Goal: Task Accomplishment & Management: Manage account settings

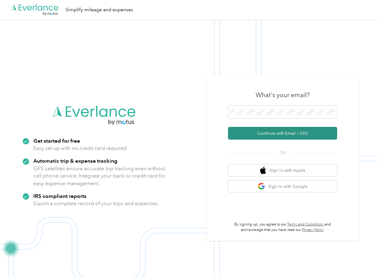
click at [239, 132] on button "Continue with Email / SSO" at bounding box center [282, 133] width 109 height 13
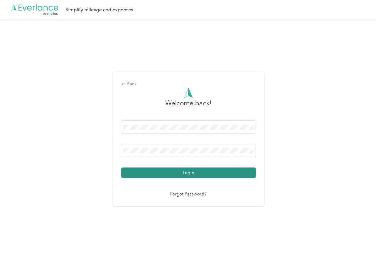
click at [139, 173] on button "Login" at bounding box center [188, 172] width 135 height 11
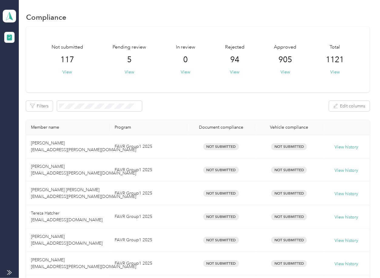
click at [127, 70] on button "View" at bounding box center [129, 72] width 9 height 6
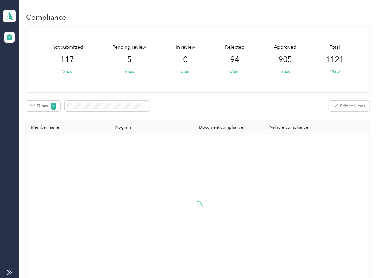
click at [195, 84] on div "Not submitted 117 View Pending review 5 View In review 0 View Rejected 94 View …" at bounding box center [197, 59] width 343 height 65
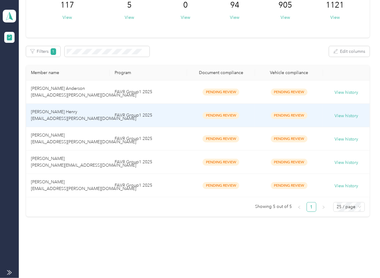
scroll to position [55, 0]
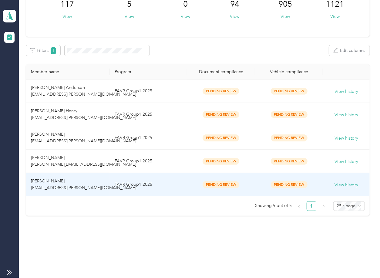
click at [84, 186] on td "[PERSON_NAME] [EMAIL_ADDRESS][PERSON_NAME][DOMAIN_NAME]" at bounding box center [67, 184] width 83 height 23
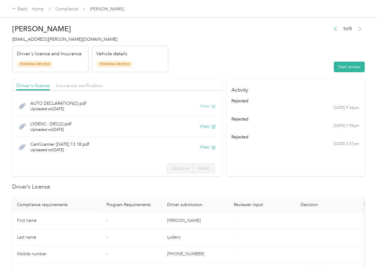
click at [201, 105] on button "View" at bounding box center [208, 106] width 16 height 6
click at [201, 125] on button "View" at bounding box center [208, 126] width 16 height 6
click at [200, 148] on button "View" at bounding box center [208, 147] width 16 height 6
drag, startPoint x: 172, startPoint y: 83, endPoint x: 158, endPoint y: 82, distance: 14.2
click at [172, 82] on div "Driver's license Insurance verification" at bounding box center [117, 85] width 210 height 12
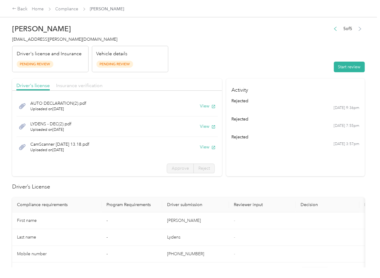
click at [96, 84] on span "Insurance verification" at bounding box center [79, 85] width 46 height 6
click at [89, 85] on span "Insurance verification" at bounding box center [79, 85] width 46 height 6
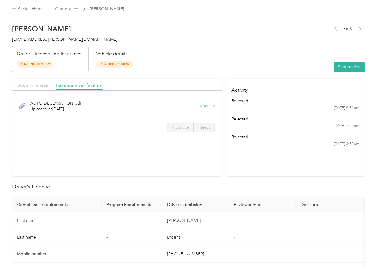
click at [202, 106] on button "View" at bounding box center [208, 106] width 16 height 6
click at [334, 71] on button "Start review" at bounding box center [349, 67] width 31 height 11
click at [33, 86] on span "Driver's license" at bounding box center [32, 85] width 33 height 6
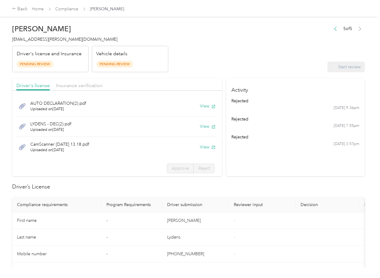
click at [165, 162] on div "AUTO DECLARATION(2).pdf Uploaded on [DATE] View LYDENS - DEC(2).pdf Uploaded on…" at bounding box center [117, 136] width 210 height 84
click at [167, 163] on label "Approve" at bounding box center [180, 168] width 27 height 10
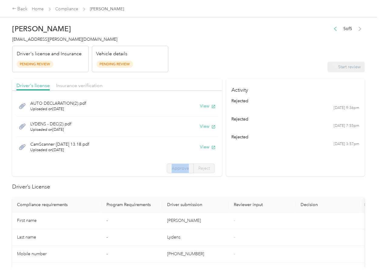
click at [172, 166] on span "Approve" at bounding box center [180, 167] width 17 height 5
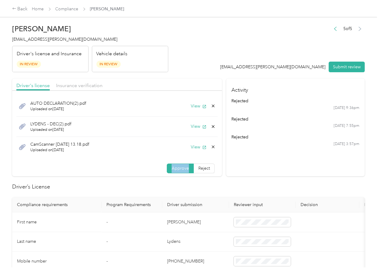
click at [172, 167] on span "Approve" at bounding box center [180, 167] width 17 height 5
click at [66, 79] on div "Driver's license Insurance verification" at bounding box center [117, 85] width 210 height 12
click at [66, 83] on span "Insurance verification" at bounding box center [79, 85] width 46 height 6
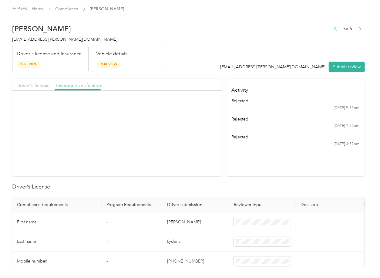
click at [67, 86] on span "Insurance verification" at bounding box center [79, 85] width 46 height 6
click at [182, 128] on span "Approve" at bounding box center [180, 127] width 17 height 5
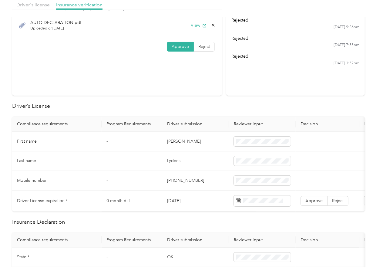
click at [178, 200] on td "[DATE]" at bounding box center [195, 200] width 67 height 21
copy td "[DATE]"
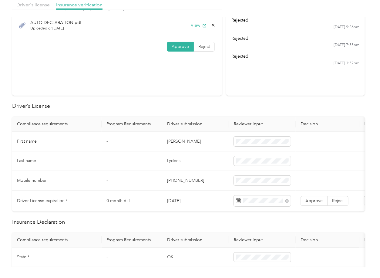
click at [203, 106] on h2 "Driver’s License" at bounding box center [188, 106] width 352 height 8
click at [310, 201] on span "Approve" at bounding box center [313, 200] width 17 height 5
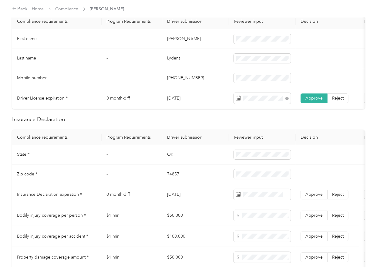
scroll to position [202, 0]
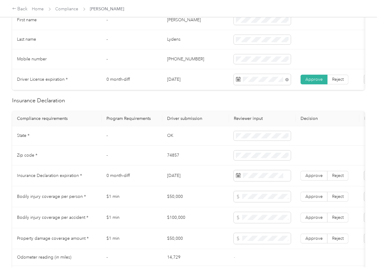
click at [167, 140] on td "OK" at bounding box center [195, 136] width 67 height 20
copy td "OK"
click at [243, 146] on td at bounding box center [262, 136] width 67 height 20
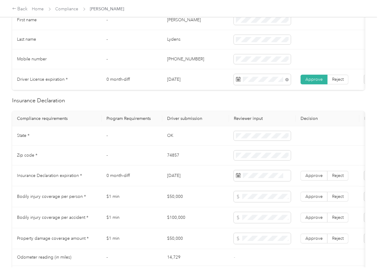
click at [171, 160] on td "74857" at bounding box center [195, 155] width 67 height 20
copy td "74857"
click at [189, 174] on td "[DATE]" at bounding box center [195, 175] width 67 height 21
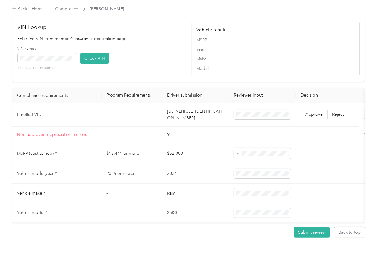
scroll to position [509, 0]
click at [193, 103] on td "[US_VEHICLE_IDENTIFICATION_NUMBER]" at bounding box center [195, 114] width 67 height 23
copy td "[US_VEHICLE_IDENTIFICATION_NUMBER]"
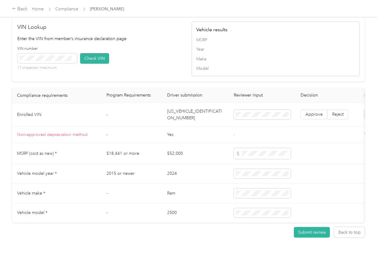
click at [136, 46] on div "VIN number 17 characters maximum Check VIN" at bounding box center [102, 60] width 168 height 29
drag, startPoint x: 64, startPoint y: 43, endPoint x: 61, endPoint y: 46, distance: 4.3
click at [62, 46] on div "VIN number 17 characters maximum" at bounding box center [47, 58] width 59 height 25
drag, startPoint x: 94, startPoint y: 50, endPoint x: 247, endPoint y: 91, distance: 159.0
click at [94, 53] on button "Check VIN" at bounding box center [94, 58] width 29 height 11
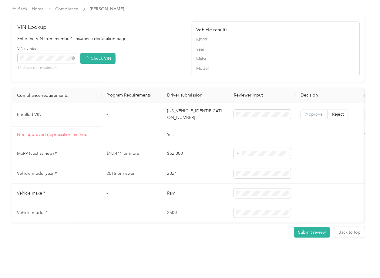
click at [307, 112] on span "Approve" at bounding box center [313, 114] width 17 height 5
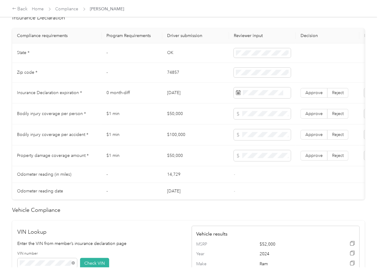
scroll to position [267, 0]
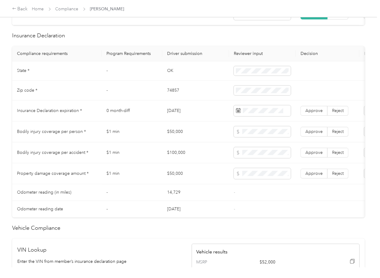
click at [178, 190] on td "14,729" at bounding box center [195, 192] width 67 height 17
click at [144, 184] on td "$1 min" at bounding box center [132, 173] width 61 height 21
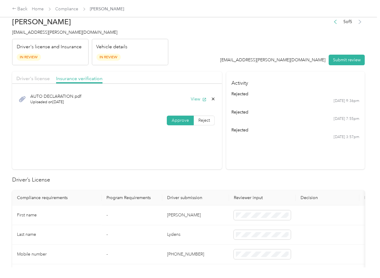
scroll to position [0, 0]
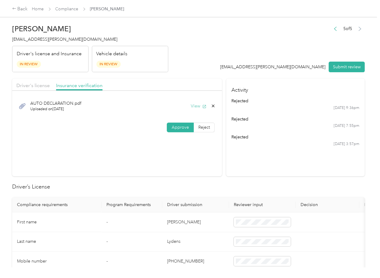
click at [197, 107] on button "View" at bounding box center [199, 106] width 16 height 6
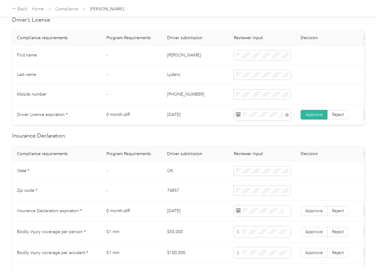
scroll to position [242, 0]
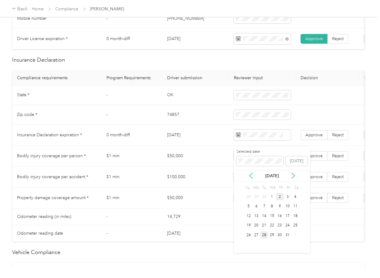
click at [264, 235] on div "28" at bounding box center [264, 235] width 8 height 8
click at [315, 137] on span "Approve" at bounding box center [313, 134] width 17 height 5
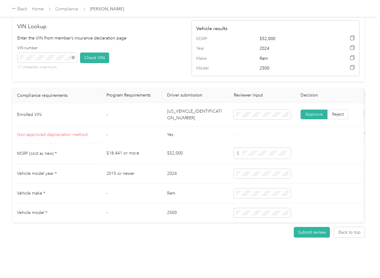
scroll to position [510, 0]
click at [186, 103] on td "[US_VEHICLE_IDENTIFICATION_NUMBER]" at bounding box center [195, 114] width 67 height 23
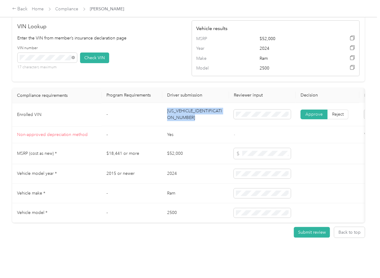
copy td "[US_VEHICLE_IDENTIFICATION_NUMBER]"
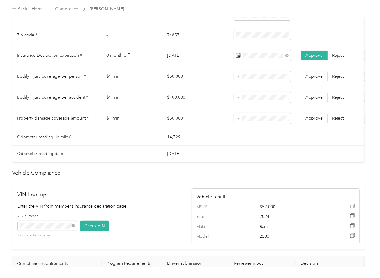
scroll to position [308, 0]
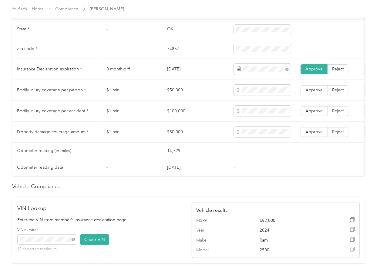
click at [178, 94] on td "$50,000" at bounding box center [195, 90] width 67 height 21
copy td "$50,000"
click at [176, 118] on td "$100,000" at bounding box center [195, 111] width 67 height 21
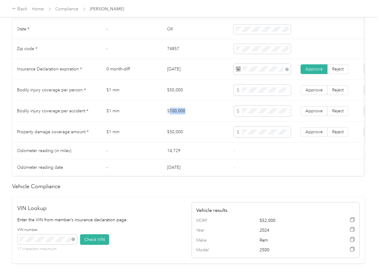
click at [176, 118] on td "$100,000" at bounding box center [195, 111] width 67 height 21
copy td "$100,000"
click at [261, 112] on span at bounding box center [262, 110] width 57 height 11
click at [314, 113] on span "Approve" at bounding box center [313, 110] width 17 height 5
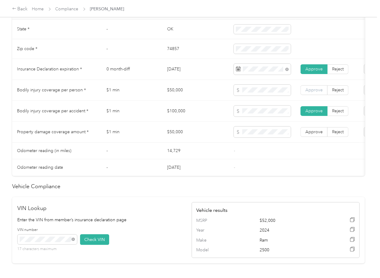
click at [312, 92] on span "Approve" at bounding box center [313, 89] width 17 height 5
click at [315, 134] on span "Approve" at bounding box center [313, 131] width 17 height 5
click at [220, 141] on td "$50,000" at bounding box center [195, 132] width 67 height 21
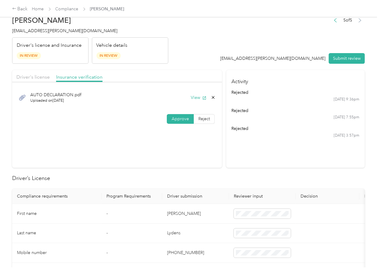
scroll to position [0, 0]
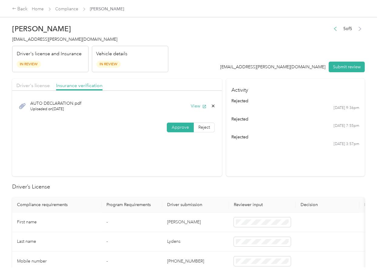
click at [41, 82] on div "Driver's license" at bounding box center [32, 86] width 33 height 8
click at [38, 83] on span "Driver's license" at bounding box center [32, 85] width 33 height 6
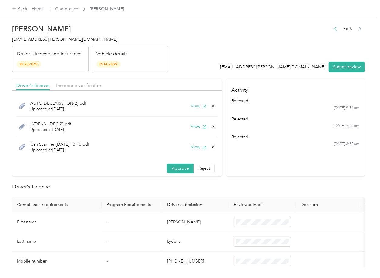
click at [191, 106] on button "View" at bounding box center [199, 106] width 16 height 6
click at [211, 107] on icon at bounding box center [213, 105] width 5 height 5
click at [195, 109] on button "Yes" at bounding box center [190, 110] width 12 height 10
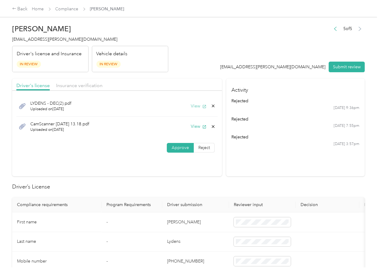
click at [195, 106] on button "View" at bounding box center [199, 106] width 16 height 6
drag, startPoint x: 225, startPoint y: 80, endPoint x: 216, endPoint y: 82, distance: 9.3
click at [226, 80] on h4 "Activity" at bounding box center [295, 88] width 139 height 19
click at [215, 107] on div "LYDENS - DEC(2).pdf Uploaded on [DATE] View" at bounding box center [116, 106] width 201 height 21
click at [212, 105] on icon at bounding box center [213, 105] width 5 height 5
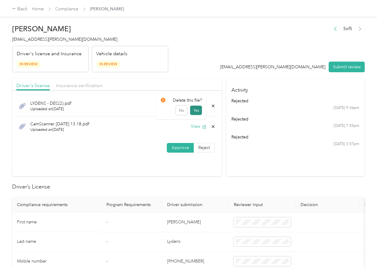
click at [197, 107] on button "Yes" at bounding box center [196, 110] width 12 height 10
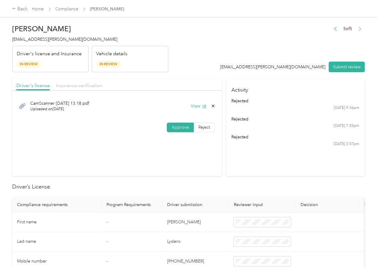
click at [71, 83] on span "Insurance verification" at bounding box center [79, 85] width 46 height 6
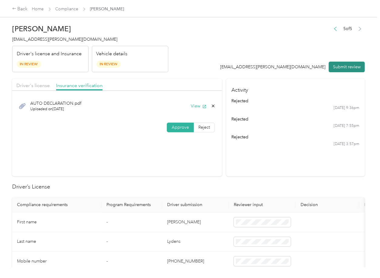
click at [344, 66] on button "Submit review" at bounding box center [347, 67] width 36 height 11
click at [35, 36] on h4 "[EMAIL_ADDRESS][PERSON_NAME][DOMAIN_NAME]" at bounding box center [90, 39] width 156 height 6
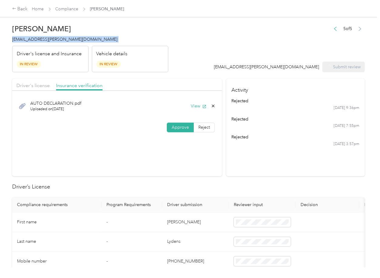
click at [35, 36] on h4 "[EMAIL_ADDRESS][PERSON_NAME][DOMAIN_NAME]" at bounding box center [90, 39] width 156 height 6
copy span "[EMAIL_ADDRESS][PERSON_NAME][DOMAIN_NAME]"
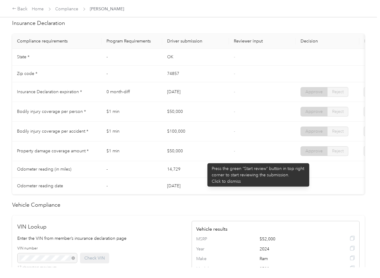
scroll to position [283, 0]
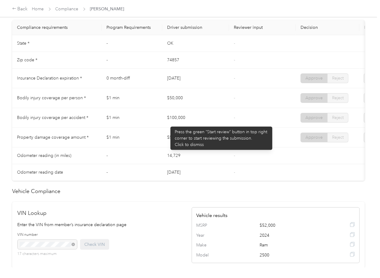
click at [167, 123] on td "$100,000" at bounding box center [195, 118] width 67 height 20
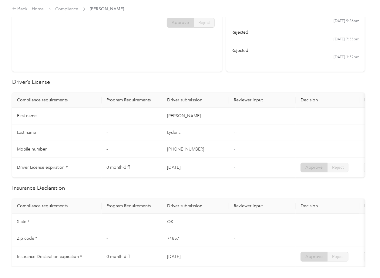
scroll to position [0, 0]
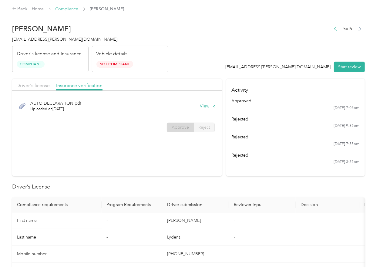
click at [64, 8] on link "Compliance" at bounding box center [66, 8] width 23 height 5
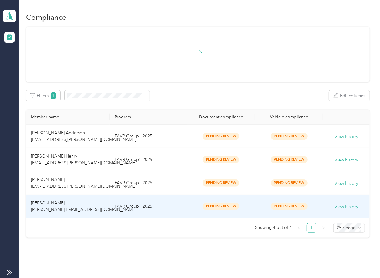
click at [138, 202] on td "FAVR Group1 2025" at bounding box center [148, 206] width 77 height 23
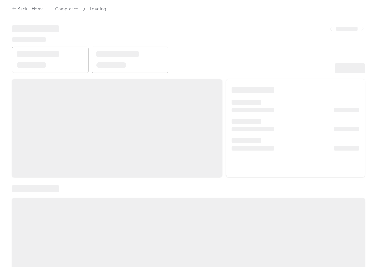
click at [263, 202] on div at bounding box center [188, 274] width 352 height 152
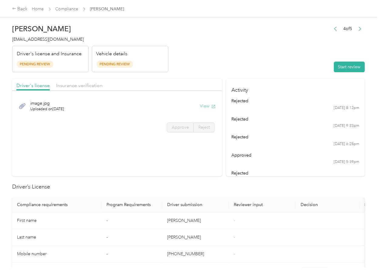
click at [202, 105] on button "View" at bounding box center [208, 106] width 16 height 6
click at [177, 67] on header "[PERSON_NAME] [EMAIL_ADDRESS][DOMAIN_NAME] Driver's license and Insurance Pendi…" at bounding box center [188, 46] width 352 height 51
click at [84, 86] on span "Insurance verification" at bounding box center [79, 85] width 46 height 6
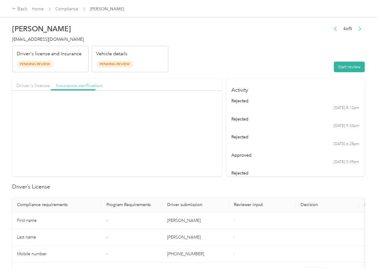
click at [74, 86] on span "Insurance verification" at bounding box center [79, 85] width 46 height 6
click at [207, 108] on button "View" at bounding box center [208, 106] width 16 height 6
click at [334, 66] on button "Start review" at bounding box center [349, 67] width 31 height 11
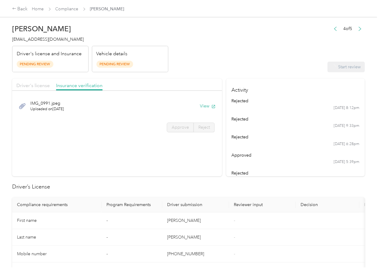
click at [38, 83] on span "Driver's license" at bounding box center [32, 85] width 33 height 6
click at [172, 127] on span "Approve" at bounding box center [180, 127] width 17 height 5
click at [172, 126] on span "Approve" at bounding box center [180, 127] width 17 height 5
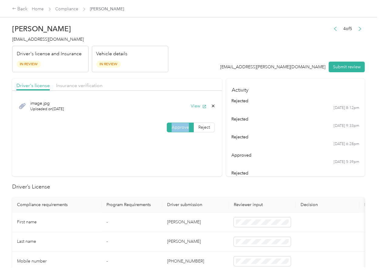
click at [173, 126] on span "Approve" at bounding box center [180, 127] width 17 height 5
click at [82, 85] on span "Insurance verification" at bounding box center [79, 85] width 46 height 6
click at [82, 84] on span "Insurance verification" at bounding box center [79, 85] width 46 height 6
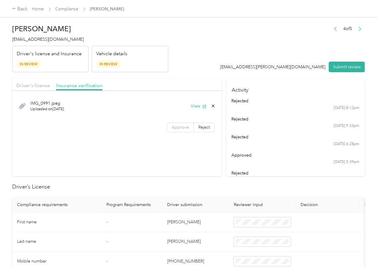
click at [176, 124] on label "Approve" at bounding box center [180, 127] width 27 height 10
click at [209, 126] on label "Reject" at bounding box center [204, 127] width 21 height 10
click at [134, 143] on div "Uploaded insurance document is blurry or cut off image" at bounding box center [134, 144] width 43 height 19
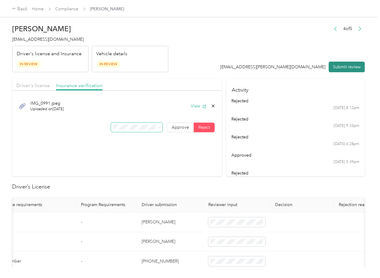
click at [340, 67] on button "Submit review" at bounding box center [347, 67] width 36 height 11
click at [50, 39] on span "[EMAIL_ADDRESS][DOMAIN_NAME]" at bounding box center [48, 39] width 72 height 5
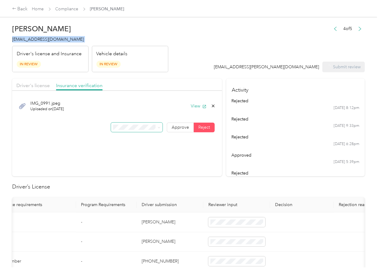
copy span "[EMAIL_ADDRESS][DOMAIN_NAME]"
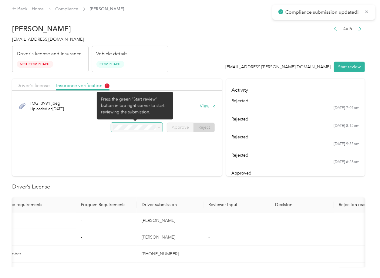
click at [128, 129] on div at bounding box center [137, 127] width 52 height 10
drag, startPoint x: 128, startPoint y: 129, endPoint x: 7, endPoint y: 131, distance: 120.6
click at [127, 129] on div at bounding box center [137, 127] width 52 height 10
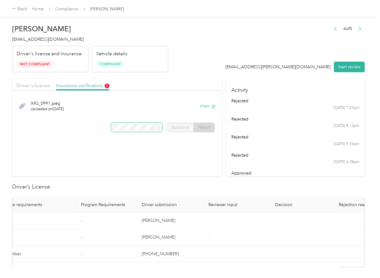
click at [65, 11] on link "Compliance" at bounding box center [66, 8] width 23 height 5
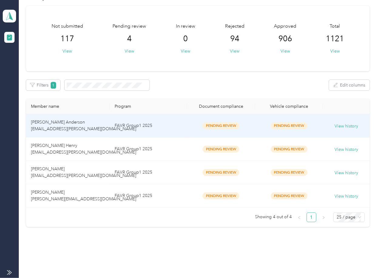
scroll to position [32, 0]
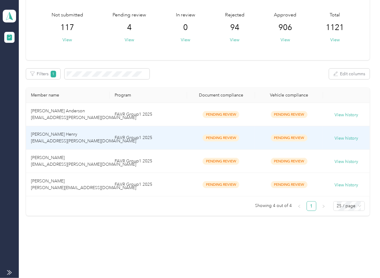
click at [175, 143] on td "FAVR Group1 2025" at bounding box center [148, 137] width 77 height 23
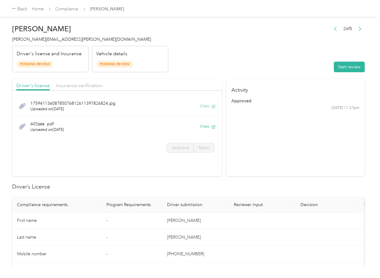
click at [205, 108] on button "View" at bounding box center [208, 106] width 16 height 6
click at [204, 127] on button "View" at bounding box center [208, 126] width 16 height 6
drag, startPoint x: 173, startPoint y: 82, endPoint x: 119, endPoint y: 82, distance: 53.3
click at [172, 82] on div "Driver's license Insurance verification" at bounding box center [117, 85] width 210 height 12
click at [85, 83] on span "Insurance verification" at bounding box center [79, 85] width 46 height 6
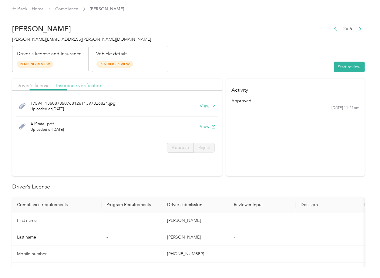
click at [75, 85] on span "Insurance verification" at bounding box center [79, 85] width 46 height 6
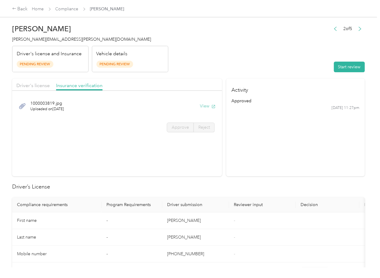
click at [208, 107] on button "View" at bounding box center [208, 106] width 16 height 6
click at [340, 66] on button "Start review" at bounding box center [349, 67] width 31 height 11
click at [28, 85] on span "Driver's license" at bounding box center [32, 85] width 33 height 6
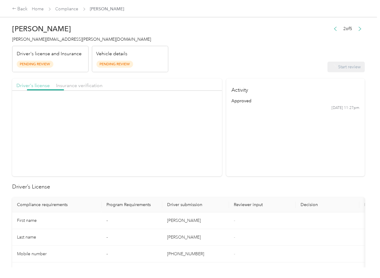
click at [31, 84] on span "Driver's license" at bounding box center [32, 85] width 33 height 6
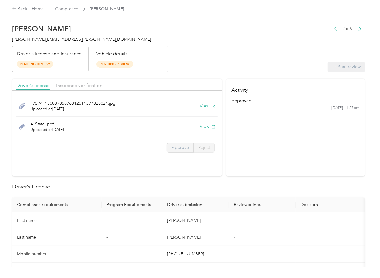
click at [177, 148] on span "Approve" at bounding box center [180, 147] width 17 height 5
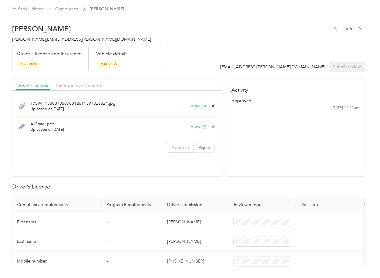
click at [177, 148] on span "Approve" at bounding box center [180, 147] width 17 height 5
click at [67, 86] on span "Insurance verification" at bounding box center [79, 85] width 46 height 6
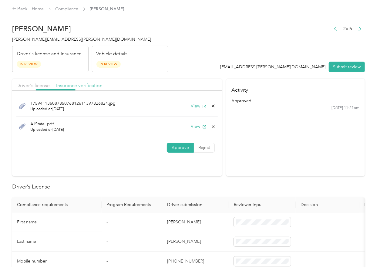
click at [79, 86] on span "Insurance verification" at bounding box center [79, 85] width 46 height 6
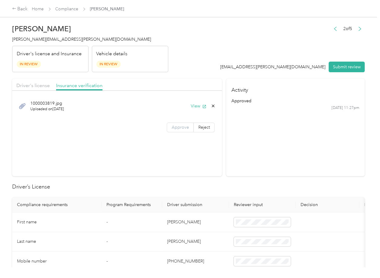
click at [177, 129] on span "Approve" at bounding box center [180, 127] width 17 height 5
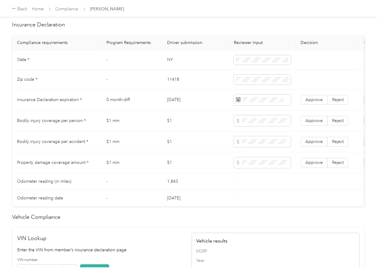
scroll to position [283, 0]
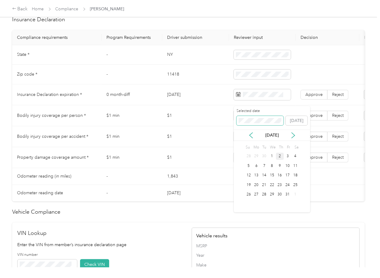
click at [258, 125] on span at bounding box center [259, 121] width 47 height 10
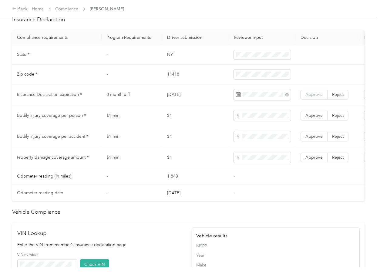
click at [314, 97] on span "Approve" at bounding box center [313, 94] width 17 height 5
click at [130, 135] on td "$1 min" at bounding box center [132, 136] width 61 height 21
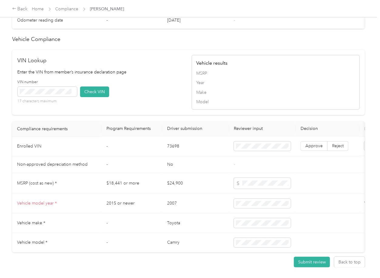
scroll to position [509, 0]
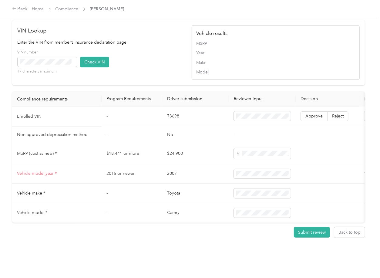
click at [173, 107] on td "73698" at bounding box center [195, 117] width 67 height 20
copy td "73698"
click at [155, 72] on div "VIN Lookup Enter the VIN from member’s insurance declaration page VIN number 17…" at bounding box center [188, 52] width 352 height 65
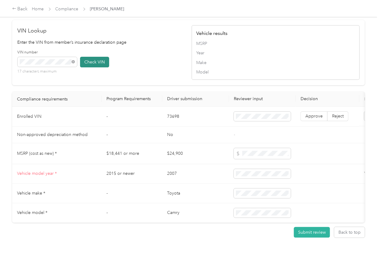
click at [102, 57] on button "Check VIN" at bounding box center [94, 62] width 29 height 11
click at [307, 112] on label "Approve" at bounding box center [313, 117] width 27 height 10
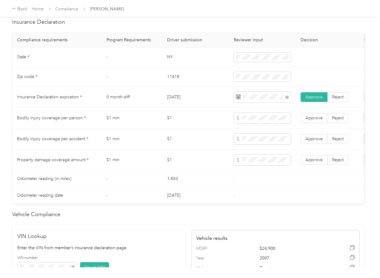
scroll to position [267, 0]
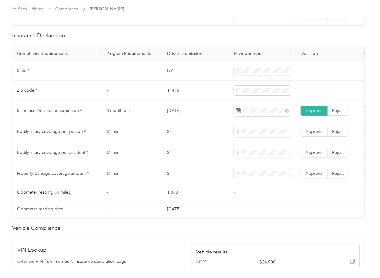
click at [164, 76] on td "NY" at bounding box center [195, 71] width 67 height 20
click at [171, 76] on td "NY" at bounding box center [195, 71] width 67 height 20
click at [187, 96] on td "11418" at bounding box center [195, 91] width 67 height 20
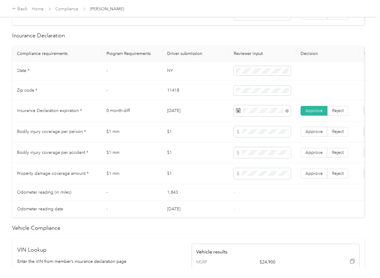
click at [187, 96] on td "11418" at bounding box center [195, 91] width 67 height 20
click at [212, 150] on td "$1" at bounding box center [195, 152] width 67 height 21
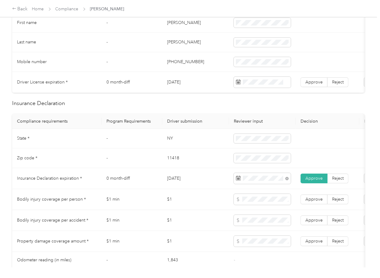
scroll to position [105, 0]
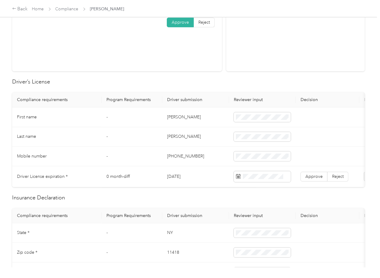
click at [181, 178] on td "[DATE]" at bounding box center [195, 176] width 67 height 21
drag, startPoint x: 215, startPoint y: 82, endPoint x: 296, endPoint y: 130, distance: 94.2
click at [215, 82] on h2 "Driver’s License" at bounding box center [188, 82] width 352 height 8
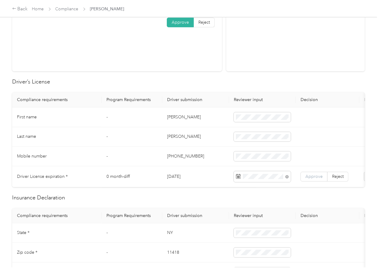
click at [312, 178] on span "Approve" at bounding box center [313, 176] width 17 height 5
click at [215, 159] on td "[PHONE_NUMBER]" at bounding box center [195, 156] width 67 height 20
click at [172, 120] on td "[PERSON_NAME]" at bounding box center [195, 117] width 67 height 20
click at [177, 136] on td "[PERSON_NAME]" at bounding box center [195, 137] width 67 height 20
click at [114, 115] on td "-" at bounding box center [132, 117] width 61 height 20
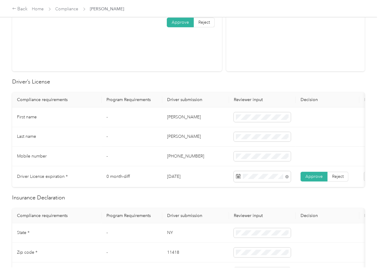
scroll to position [0, 0]
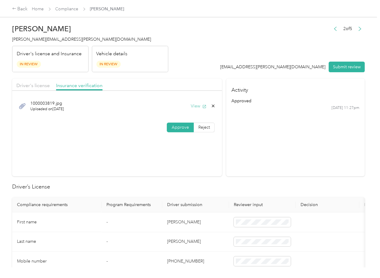
click at [202, 105] on icon "button" at bounding box center [204, 106] width 4 height 4
click at [212, 106] on icon at bounding box center [213, 105] width 5 height 5
click at [196, 111] on button "Yes" at bounding box center [196, 110] width 12 height 10
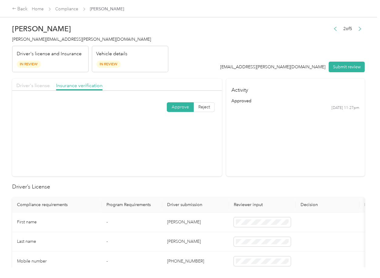
click at [38, 82] on div "Driver's license" at bounding box center [32, 86] width 33 height 8
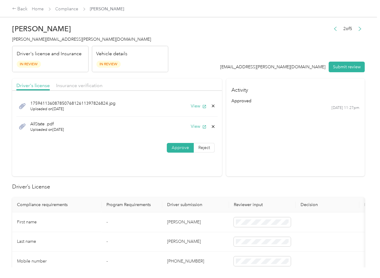
click at [198, 130] on div "AllState .pdf Uploaded on [DATE] View" at bounding box center [116, 126] width 201 height 20
click at [198, 106] on button "View" at bounding box center [199, 106] width 16 height 6
click at [79, 84] on span "Insurance verification" at bounding box center [79, 85] width 46 height 6
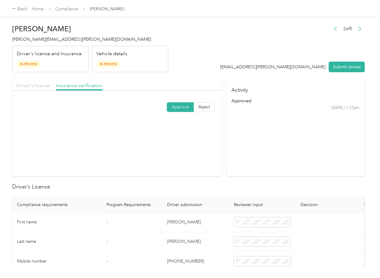
click at [35, 85] on span "Driver's license" at bounding box center [32, 85] width 33 height 6
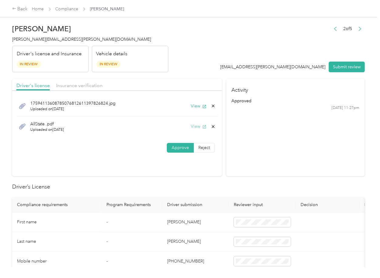
click at [197, 125] on button "View" at bounding box center [199, 126] width 16 height 6
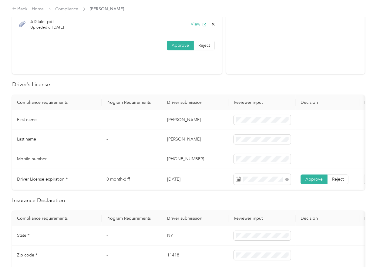
scroll to position [121, 0]
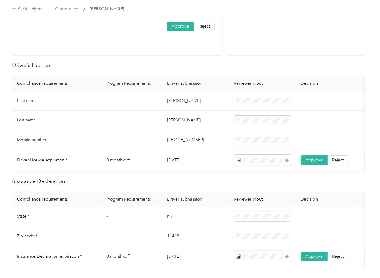
click at [137, 138] on td "-" at bounding box center [132, 140] width 61 height 20
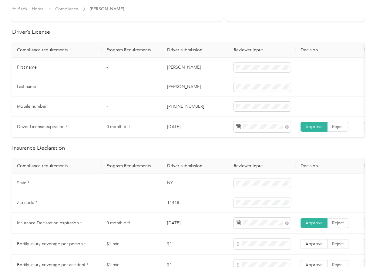
scroll to position [202, 0]
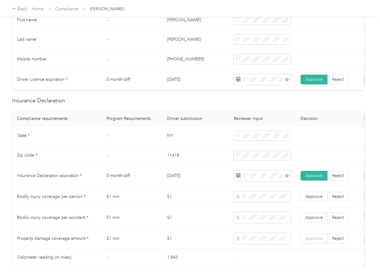
click at [308, 243] on label "Approve" at bounding box center [313, 238] width 27 height 10
click at [313, 222] on label "Approve" at bounding box center [313, 217] width 27 height 10
click at [312, 201] on label "Approve" at bounding box center [313, 197] width 27 height 10
click at [311, 199] on span "Approve" at bounding box center [313, 196] width 17 height 5
click at [154, 227] on td "$1 min" at bounding box center [132, 217] width 61 height 21
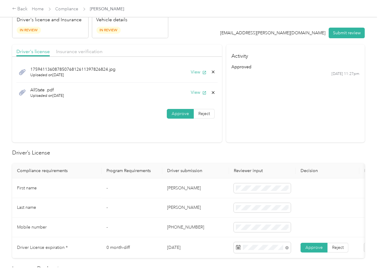
scroll to position [0, 0]
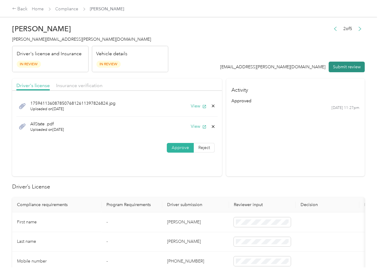
click at [339, 65] on button "Submit review" at bounding box center [347, 67] width 36 height 11
click at [52, 39] on span "[PERSON_NAME][EMAIL_ADDRESS][PERSON_NAME][DOMAIN_NAME]" at bounding box center [81, 39] width 139 height 5
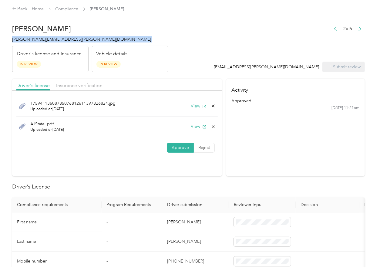
click at [52, 39] on span "[PERSON_NAME][EMAIL_ADDRESS][PERSON_NAME][DOMAIN_NAME]" at bounding box center [81, 39] width 139 height 5
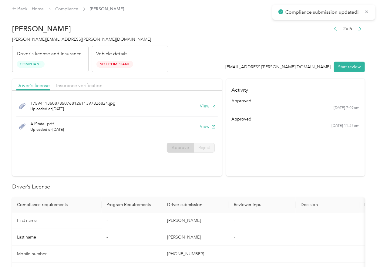
click at [249, 166] on section "Activity approved [DATE] 7:09pm approved [DATE] 11:27pm" at bounding box center [295, 128] width 139 height 98
click at [62, 8] on link "Compliance" at bounding box center [66, 8] width 23 height 5
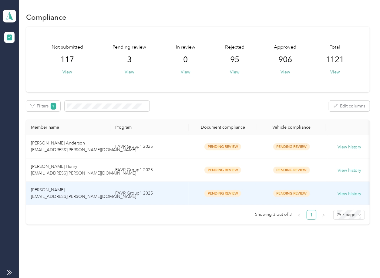
click at [75, 188] on td "[PERSON_NAME] [EMAIL_ADDRESS][PERSON_NAME][DOMAIN_NAME]" at bounding box center [68, 193] width 84 height 23
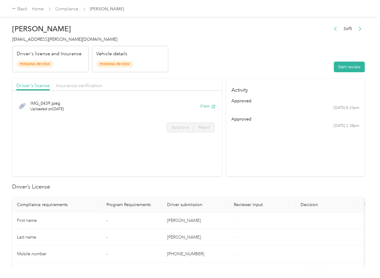
drag, startPoint x: 210, startPoint y: 107, endPoint x: 195, endPoint y: 77, distance: 33.1
click at [211, 107] on icon "button" at bounding box center [213, 106] width 4 height 4
click at [66, 86] on span "Insurance verification" at bounding box center [79, 85] width 46 height 6
click at [82, 86] on span "Insurance verification" at bounding box center [79, 85] width 46 height 6
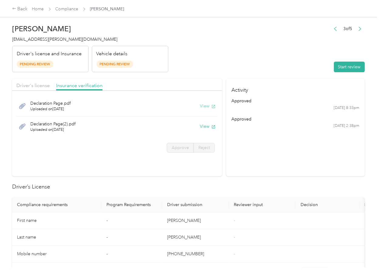
click at [206, 106] on button "View" at bounding box center [208, 106] width 16 height 6
click at [204, 128] on button "View" at bounding box center [208, 126] width 16 height 6
drag, startPoint x: 266, startPoint y: 52, endPoint x: 293, endPoint y: 53, distance: 27.3
click at [266, 52] on header "[PERSON_NAME] [EMAIL_ADDRESS][PERSON_NAME][DOMAIN_NAME] Driver's license and In…" at bounding box center [188, 46] width 352 height 51
click at [338, 65] on button "Start review" at bounding box center [349, 67] width 31 height 11
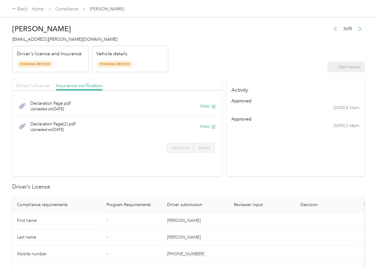
click at [30, 85] on span "Driver's license" at bounding box center [32, 85] width 33 height 6
click at [37, 85] on span "Driver's license" at bounding box center [32, 85] width 33 height 6
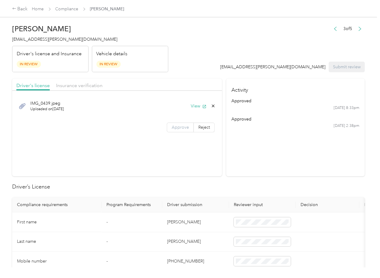
click at [183, 124] on label "Approve" at bounding box center [180, 127] width 27 height 10
click at [180, 130] on label "Approve" at bounding box center [180, 127] width 27 height 10
click at [82, 85] on span "Insurance verification" at bounding box center [79, 85] width 46 height 6
drag, startPoint x: 69, startPoint y: 85, endPoint x: 72, endPoint y: 89, distance: 4.5
click at [68, 86] on span "Insurance verification" at bounding box center [79, 85] width 46 height 6
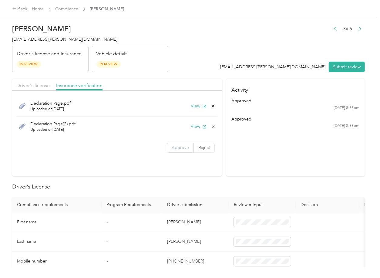
click at [178, 148] on span "Approve" at bounding box center [180, 147] width 17 height 5
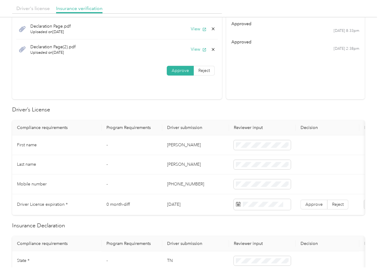
scroll to position [81, 0]
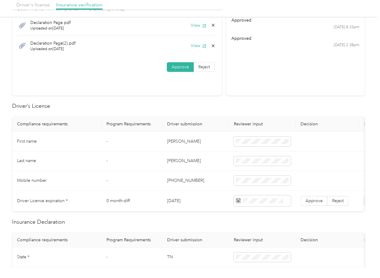
click at [177, 140] on td "[PERSON_NAME]" at bounding box center [195, 142] width 67 height 20
click at [178, 199] on td "[DATE]" at bounding box center [195, 200] width 67 height 21
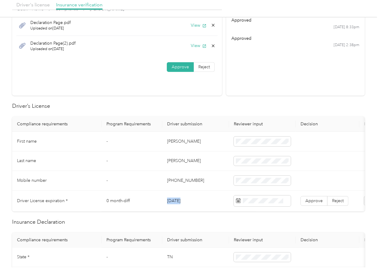
click at [178, 199] on td "[DATE]" at bounding box center [195, 200] width 67 height 21
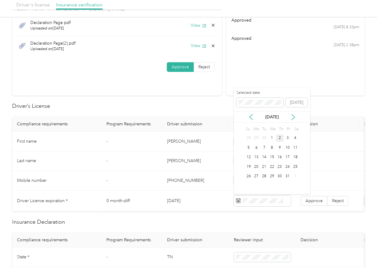
click at [260, 97] on div "Selected date" at bounding box center [259, 98] width 47 height 17
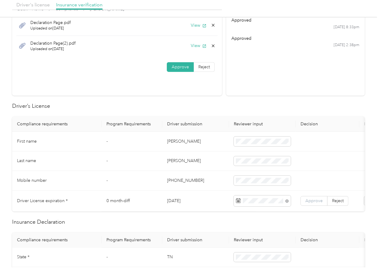
click at [314, 196] on label "Approve" at bounding box center [313, 201] width 27 height 10
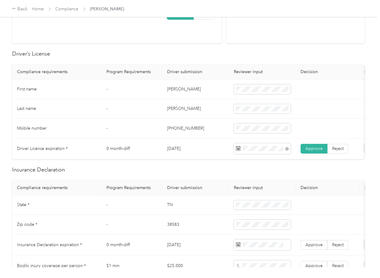
scroll to position [202, 0]
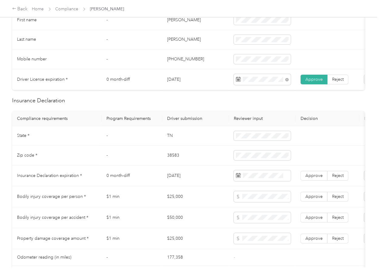
click at [174, 142] on td "TN" at bounding box center [195, 136] width 67 height 20
click at [167, 164] on td "38583" at bounding box center [195, 155] width 67 height 20
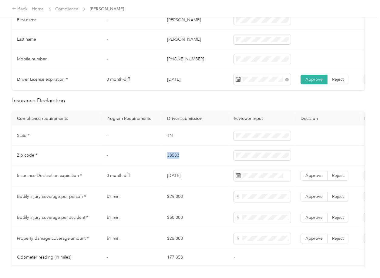
click at [167, 164] on td "38583" at bounding box center [195, 155] width 67 height 20
drag, startPoint x: 200, startPoint y: 187, endPoint x: 142, endPoint y: 176, distance: 59.0
click at [199, 186] on td "[DATE]" at bounding box center [195, 175] width 67 height 21
drag, startPoint x: 188, startPoint y: 175, endPoint x: 263, endPoint y: 184, distance: 75.7
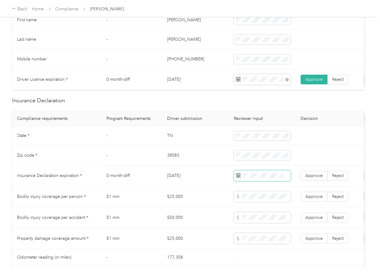
click at [188, 175] on td "[DATE]" at bounding box center [195, 175] width 67 height 21
click at [139, 177] on td "0 month-diff" at bounding box center [132, 175] width 61 height 21
click at [315, 178] on span "Approve" at bounding box center [313, 175] width 17 height 5
click at [152, 186] on td "0 month-diff" at bounding box center [132, 175] width 61 height 21
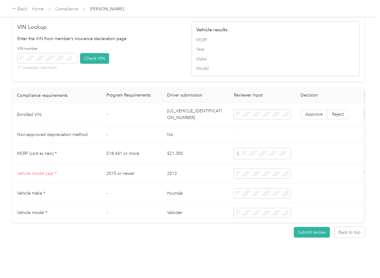
click at [181, 103] on td "[US_VEHICLE_IDENTIFICATION_NUMBER]" at bounding box center [195, 114] width 67 height 23
click at [151, 51] on div "VIN number 17 characters maximum Check VIN" at bounding box center [102, 60] width 168 height 29
click at [94, 53] on button "Check VIN" at bounding box center [94, 58] width 29 height 11
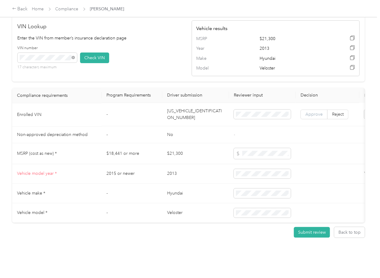
click at [307, 112] on span "Approve" at bounding box center [313, 114] width 17 height 5
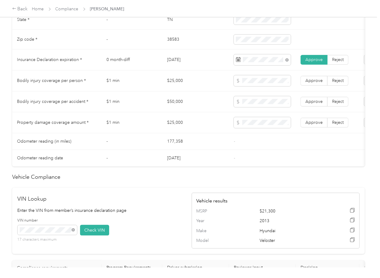
scroll to position [307, 0]
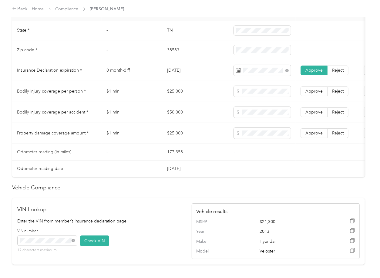
click at [172, 97] on td "$25,000" at bounding box center [195, 91] width 67 height 21
click at [256, 134] on span at bounding box center [262, 133] width 57 height 11
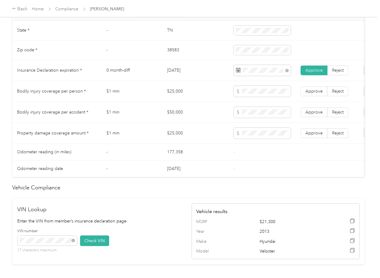
click at [169, 117] on td "$50,000" at bounding box center [195, 112] width 67 height 21
click at [284, 118] on span at bounding box center [262, 112] width 57 height 11
click at [279, 118] on span at bounding box center [262, 112] width 57 height 11
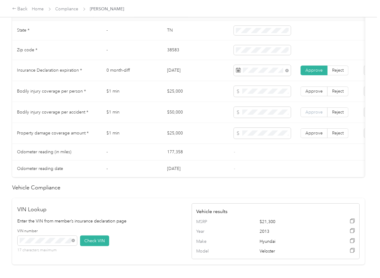
click at [306, 115] on span "Approve" at bounding box center [313, 111] width 17 height 5
drag, startPoint x: 309, startPoint y: 94, endPoint x: 316, endPoint y: 129, distance: 36.0
click at [308, 94] on span "Approve" at bounding box center [313, 91] width 17 height 5
click at [312, 135] on span "Approve" at bounding box center [313, 132] width 17 height 5
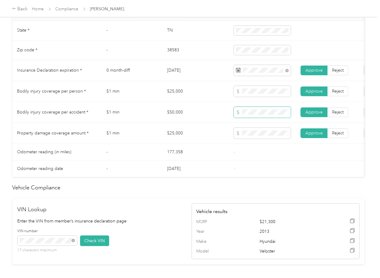
click at [267, 118] on span at bounding box center [262, 112] width 57 height 11
click at [217, 141] on td "$25,000" at bounding box center [195, 133] width 67 height 21
click at [189, 122] on td "$50,000" at bounding box center [195, 112] width 67 height 21
click at [142, 118] on td "$1 min" at bounding box center [132, 112] width 61 height 21
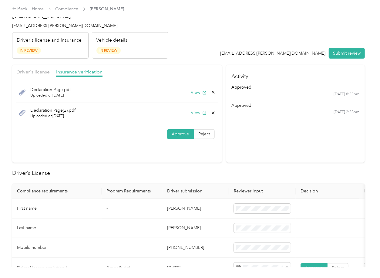
scroll to position [0, 0]
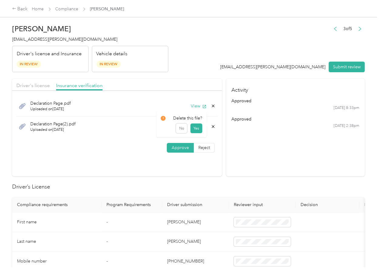
click at [211, 127] on icon at bounding box center [213, 126] width 5 height 5
click at [197, 131] on button "Yes" at bounding box center [196, 131] width 12 height 10
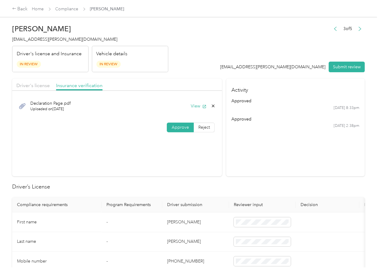
click at [349, 67] on button "Submit review" at bounding box center [347, 67] width 36 height 11
click at [44, 42] on h4 "[EMAIL_ADDRESS][PERSON_NAME][DOMAIN_NAME]" at bounding box center [90, 39] width 156 height 6
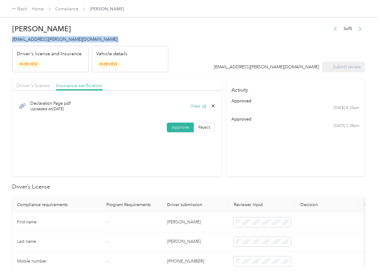
click at [44, 42] on h4 "[EMAIL_ADDRESS][PERSON_NAME][DOMAIN_NAME]" at bounding box center [90, 39] width 156 height 6
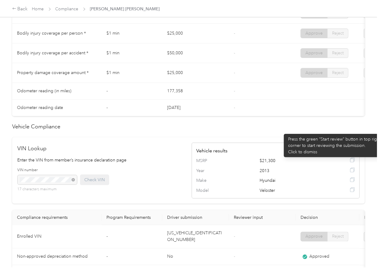
scroll to position [235, 0]
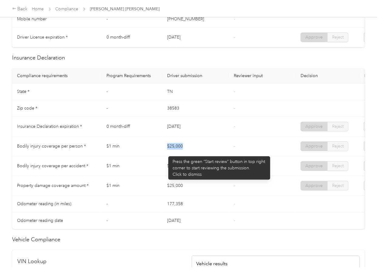
drag, startPoint x: 165, startPoint y: 153, endPoint x: 166, endPoint y: 165, distance: 12.4
click at [204, 147] on td "$25,000" at bounding box center [195, 146] width 67 height 20
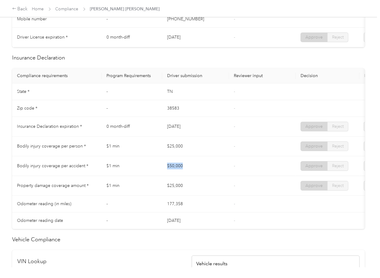
drag, startPoint x: 164, startPoint y: 166, endPoint x: 197, endPoint y: 167, distance: 32.7
click at [196, 167] on td "$50,000" at bounding box center [195, 166] width 67 height 20
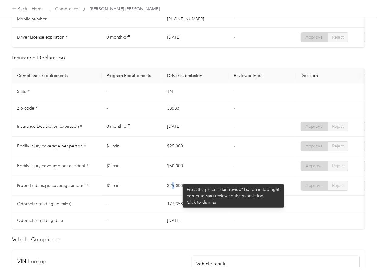
drag, startPoint x: 173, startPoint y: 184, endPoint x: 204, endPoint y: 181, distance: 30.7
click at [197, 182] on td "$25,000" at bounding box center [195, 186] width 67 height 20
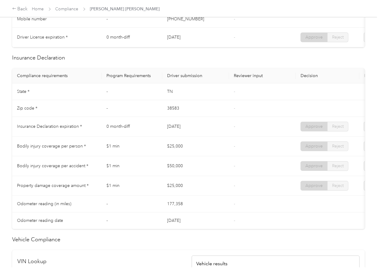
click at [204, 176] on td "$50,000" at bounding box center [195, 166] width 67 height 20
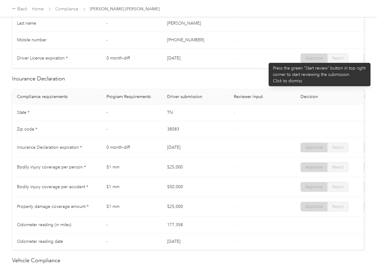
scroll to position [194, 0]
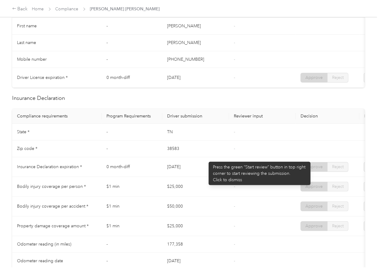
click at [205, 157] on td "38583" at bounding box center [195, 148] width 67 height 17
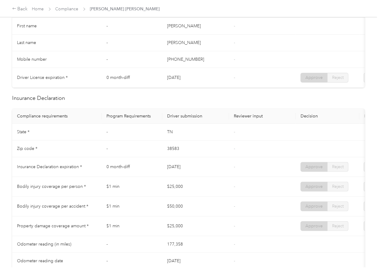
scroll to position [235, 0]
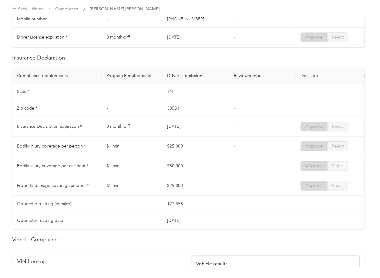
click at [225, 136] on td "[DATE]" at bounding box center [195, 127] width 67 height 20
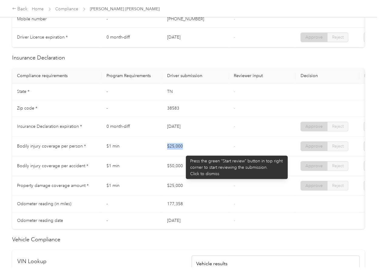
drag, startPoint x: 155, startPoint y: 150, endPoint x: 183, endPoint y: 152, distance: 27.7
click at [183, 152] on tr "Bodily injury coverage per person * $1 min $25,000 - Approve Reject" at bounding box center [225, 146] width 427 height 20
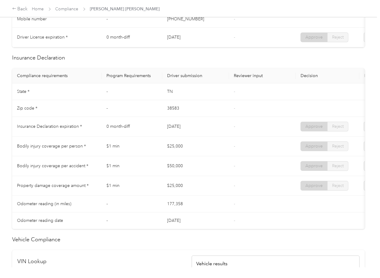
click at [169, 176] on td "$50,000" at bounding box center [195, 166] width 67 height 20
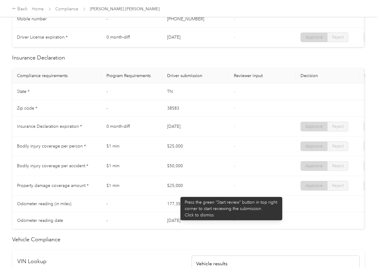
click at [177, 194] on td "$25,000" at bounding box center [195, 186] width 67 height 20
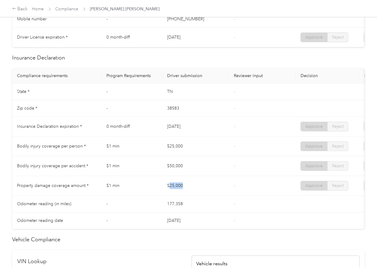
click at [177, 194] on td "$25,000" at bounding box center [195, 186] width 67 height 20
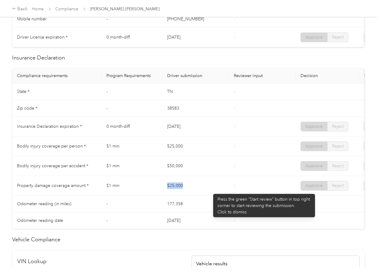
click at [210, 191] on td "$25,000" at bounding box center [195, 186] width 67 height 20
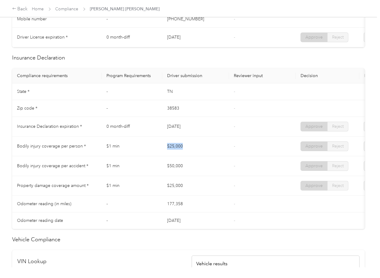
drag, startPoint x: 195, startPoint y: 156, endPoint x: 209, endPoint y: 157, distance: 13.3
click at [209, 156] on tr "Bodily injury coverage per person * $1 min $25,000 - Approve Reject" at bounding box center [225, 146] width 427 height 20
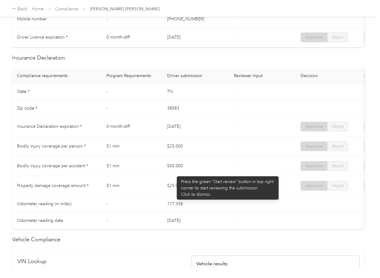
click at [174, 173] on td "$50,000" at bounding box center [195, 166] width 67 height 20
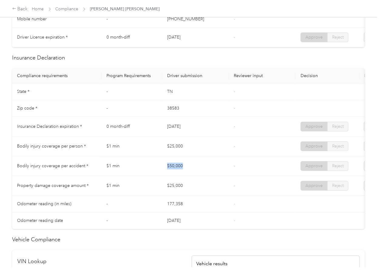
click at [174, 173] on td "$50,000" at bounding box center [195, 166] width 67 height 20
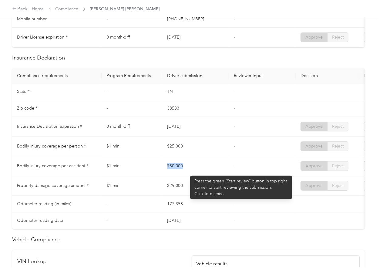
click at [187, 172] on td "$50,000" at bounding box center [195, 166] width 67 height 20
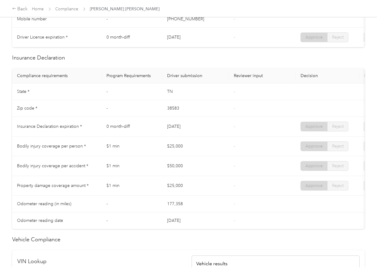
click at [183, 156] on td "$25,000" at bounding box center [195, 146] width 67 height 20
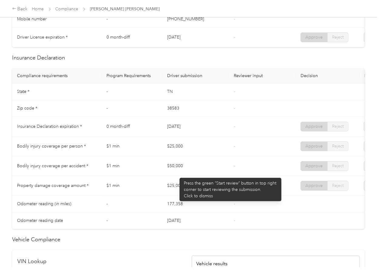
click at [176, 175] on td "$50,000" at bounding box center [195, 166] width 67 height 20
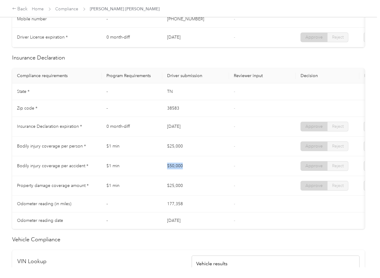
click at [176, 175] on td "$50,000" at bounding box center [195, 166] width 67 height 20
drag, startPoint x: 176, startPoint y: 175, endPoint x: 172, endPoint y: 196, distance: 21.6
click at [176, 175] on td "$50,000" at bounding box center [195, 166] width 67 height 20
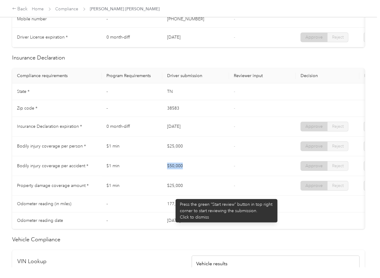
click at [172, 195] on td "$25,000" at bounding box center [195, 186] width 67 height 20
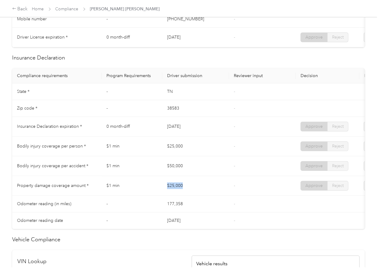
click at [172, 195] on td "$25,000" at bounding box center [195, 186] width 67 height 20
drag, startPoint x: 172, startPoint y: 196, endPoint x: 198, endPoint y: 183, distance: 28.9
click at [172, 195] on td "$25,000" at bounding box center [195, 186] width 67 height 20
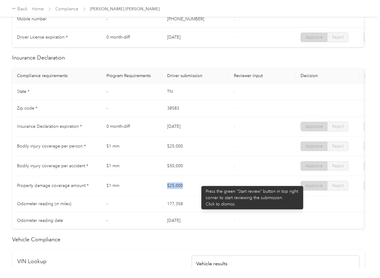
click at [198, 183] on td "$25,000" at bounding box center [195, 186] width 67 height 20
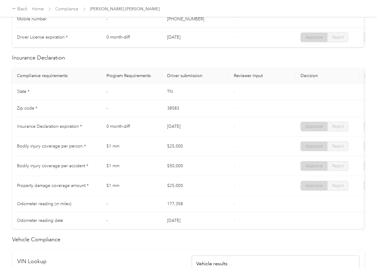
click at [214, 174] on td "$50,000" at bounding box center [195, 166] width 67 height 20
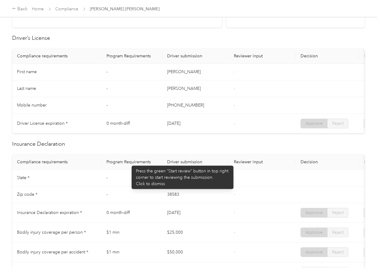
scroll to position [0, 0]
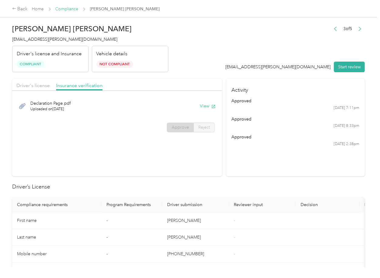
click at [68, 8] on link "Compliance" at bounding box center [66, 8] width 23 height 5
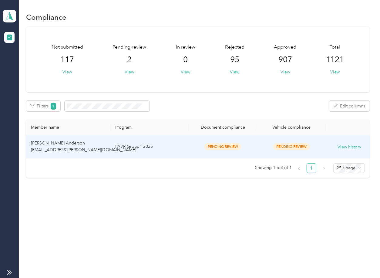
click at [99, 151] on td "[PERSON_NAME] Anderson [EMAIL_ADDRESS][PERSON_NAME][DOMAIN_NAME]" at bounding box center [68, 146] width 84 height 23
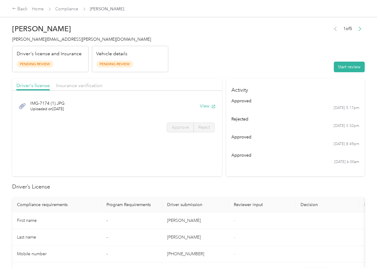
drag, startPoint x: 276, startPoint y: 182, endPoint x: 262, endPoint y: 167, distance: 20.2
click at [276, 182] on h2 "Driver’s License" at bounding box center [188, 186] width 352 height 8
click at [209, 106] on button "View" at bounding box center [208, 106] width 16 height 6
click at [179, 68] on header "[PERSON_NAME] Anderson [EMAIL_ADDRESS][PERSON_NAME][DOMAIN_NAME] Driver's licen…" at bounding box center [188, 46] width 352 height 51
click at [85, 84] on span "Insurance verification" at bounding box center [79, 85] width 46 height 6
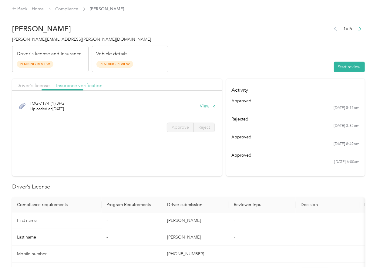
click at [71, 84] on span "Insurance verification" at bounding box center [79, 85] width 46 height 6
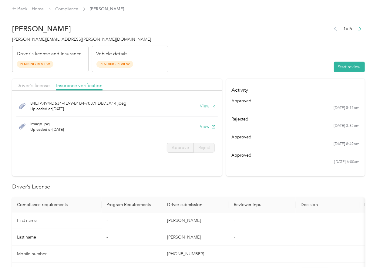
click at [207, 104] on button "View" at bounding box center [208, 106] width 16 height 6
click at [201, 125] on button "View" at bounding box center [208, 126] width 16 height 6
drag, startPoint x: 280, startPoint y: 58, endPoint x: 350, endPoint y: 68, distance: 71.3
click at [280, 58] on header "[PERSON_NAME] Anderson [EMAIL_ADDRESS][PERSON_NAME][DOMAIN_NAME] Driver's licen…" at bounding box center [188, 46] width 352 height 51
click at [350, 68] on button "Start review" at bounding box center [349, 67] width 31 height 11
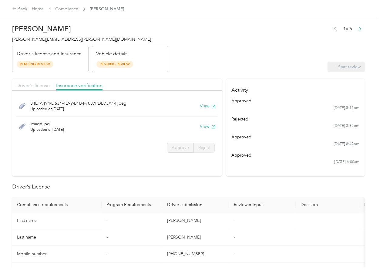
click at [18, 85] on span "Driver's license" at bounding box center [32, 85] width 33 height 6
click at [29, 86] on span "Driver's license" at bounding box center [32, 85] width 33 height 6
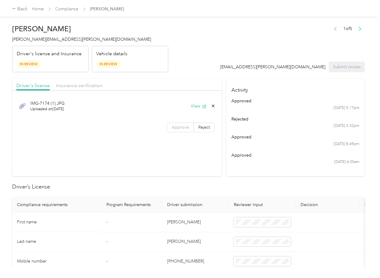
click at [183, 131] on label "Approve" at bounding box center [180, 127] width 27 height 10
click at [90, 86] on span "Insurance verification" at bounding box center [79, 85] width 46 height 6
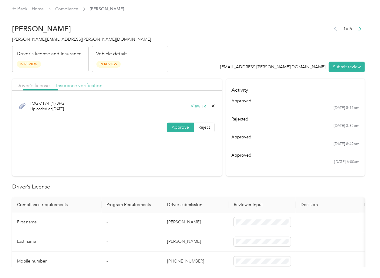
click at [68, 85] on span "Insurance verification" at bounding box center [79, 85] width 46 height 6
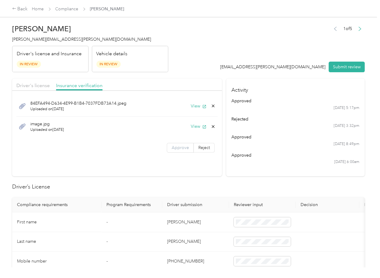
click at [181, 145] on span "Approve" at bounding box center [180, 147] width 17 height 5
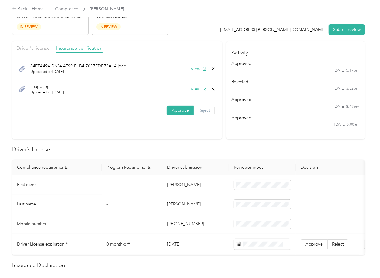
scroll to position [81, 0]
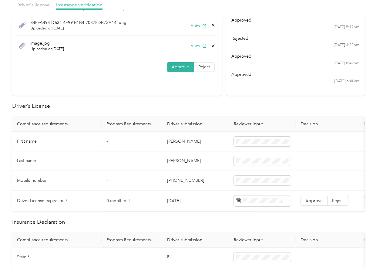
click at [180, 202] on td "[DATE]" at bounding box center [195, 200] width 67 height 21
click at [202, 102] on h2 "Driver’s License" at bounding box center [188, 106] width 352 height 8
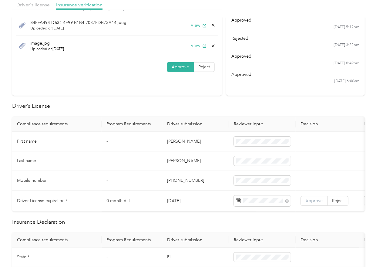
click at [317, 199] on span "Approve" at bounding box center [313, 200] width 17 height 5
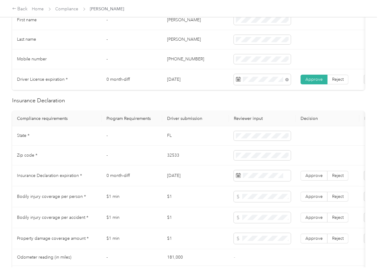
scroll to position [242, 0]
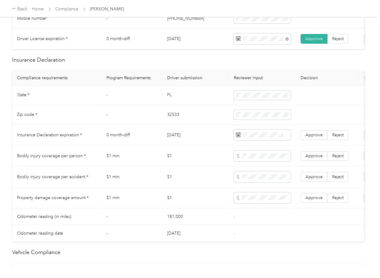
click at [172, 99] on td "FL" at bounding box center [195, 95] width 67 height 20
drag, startPoint x: 172, startPoint y: 99, endPoint x: 182, endPoint y: 102, distance: 10.3
click at [172, 99] on td "FL" at bounding box center [195, 95] width 67 height 20
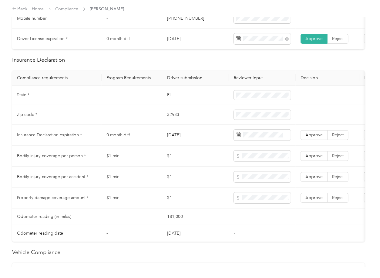
click at [163, 116] on td "32533" at bounding box center [195, 115] width 67 height 20
click at [172, 145] on td "[DATE]" at bounding box center [195, 135] width 67 height 21
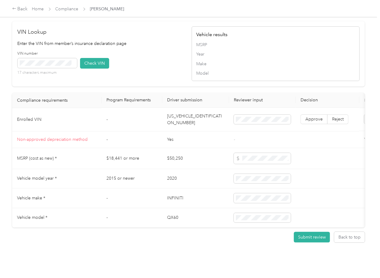
scroll to position [485, 0]
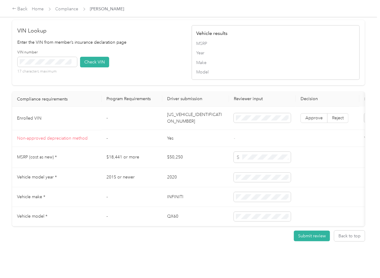
click at [177, 140] on td "Yes" at bounding box center [195, 138] width 67 height 17
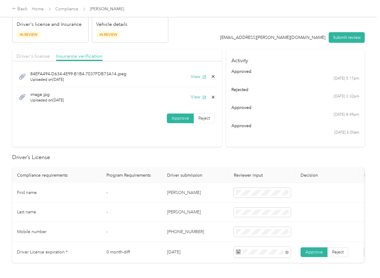
scroll to position [0, 0]
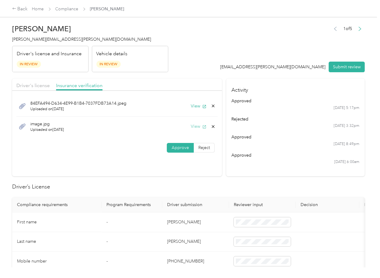
click at [199, 127] on button "View" at bounding box center [199, 126] width 16 height 6
click at [213, 126] on icon at bounding box center [213, 126] width 5 height 5
click at [200, 132] on button "Yes" at bounding box center [196, 131] width 12 height 10
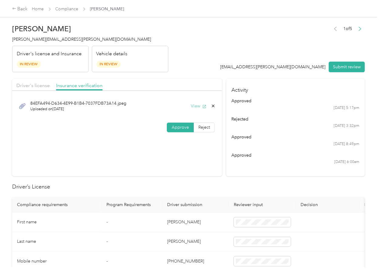
click at [200, 102] on div "84EFA494-D634-4E99-B1B4-7037FDB73A14.jpeg Uploaded on [DATE] View" at bounding box center [116, 106] width 201 height 20
click at [199, 105] on button "View" at bounding box center [199, 106] width 16 height 6
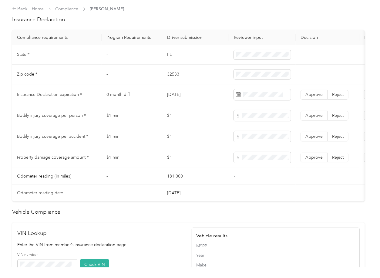
scroll to position [0, 68]
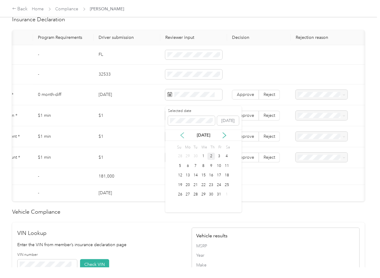
click at [182, 135] on icon at bounding box center [182, 135] width 6 height 6
click at [189, 166] on div "4" at bounding box center [188, 166] width 8 height 8
click at [277, 99] on label "Reject" at bounding box center [269, 95] width 21 height 10
click at [320, 96] on span at bounding box center [322, 95] width 52 height 10
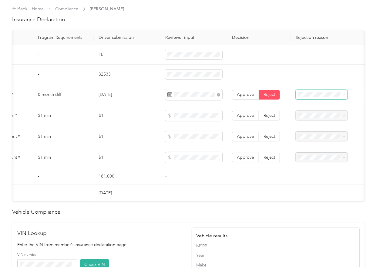
click at [321, 96] on span at bounding box center [322, 95] width 52 height 10
click at [313, 140] on span "Expired Insurance Policy" at bounding box center [317, 144] width 35 height 12
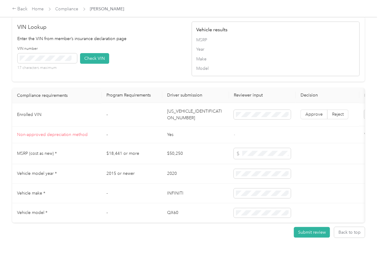
scroll to position [509, 0]
click at [190, 108] on td "[US_VEHICLE_IDENTIFICATION_NUMBER]" at bounding box center [195, 114] width 67 height 23
click at [152, 72] on div "VIN Lookup Enter the VIN from member’s insurance declaration page VIN number 17…" at bounding box center [188, 48] width 352 height 65
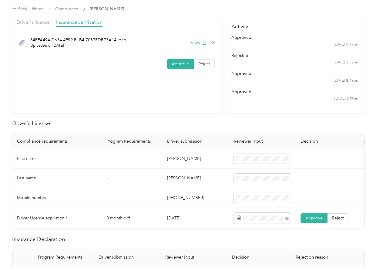
scroll to position [0, 0]
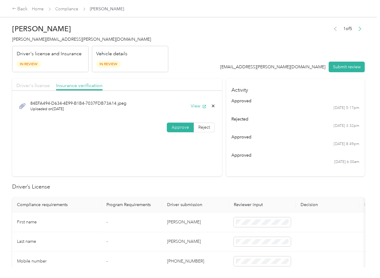
click at [22, 85] on span "Driver's license" at bounding box center [32, 85] width 33 height 6
drag, startPoint x: 346, startPoint y: 69, endPoint x: 248, endPoint y: 70, distance: 98.5
click at [346, 69] on button "Submit review" at bounding box center [347, 67] width 36 height 11
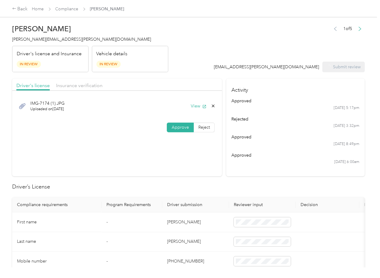
click at [48, 41] on span "[PERSON_NAME][EMAIL_ADDRESS][PERSON_NAME][DOMAIN_NAME]" at bounding box center [81, 39] width 139 height 5
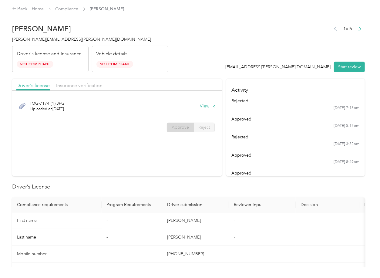
drag, startPoint x: 194, startPoint y: 183, endPoint x: 97, endPoint y: 51, distance: 164.0
click at [194, 183] on h2 "Driver’s License" at bounding box center [188, 186] width 352 height 8
click at [65, 9] on link "Compliance" at bounding box center [66, 8] width 23 height 5
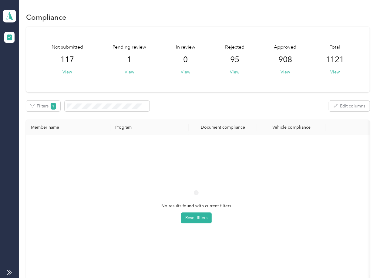
click at [215, 97] on div "Not submitted 117 View Pending review 1 View In review 0 View Rejected 95 View …" at bounding box center [197, 158] width 343 height 263
click at [4, 16] on span at bounding box center [9, 16] width 13 height 13
click at [18, 60] on div "Log out" at bounding box center [83, 63] width 153 height 11
